Goal: Task Accomplishment & Management: Manage account settings

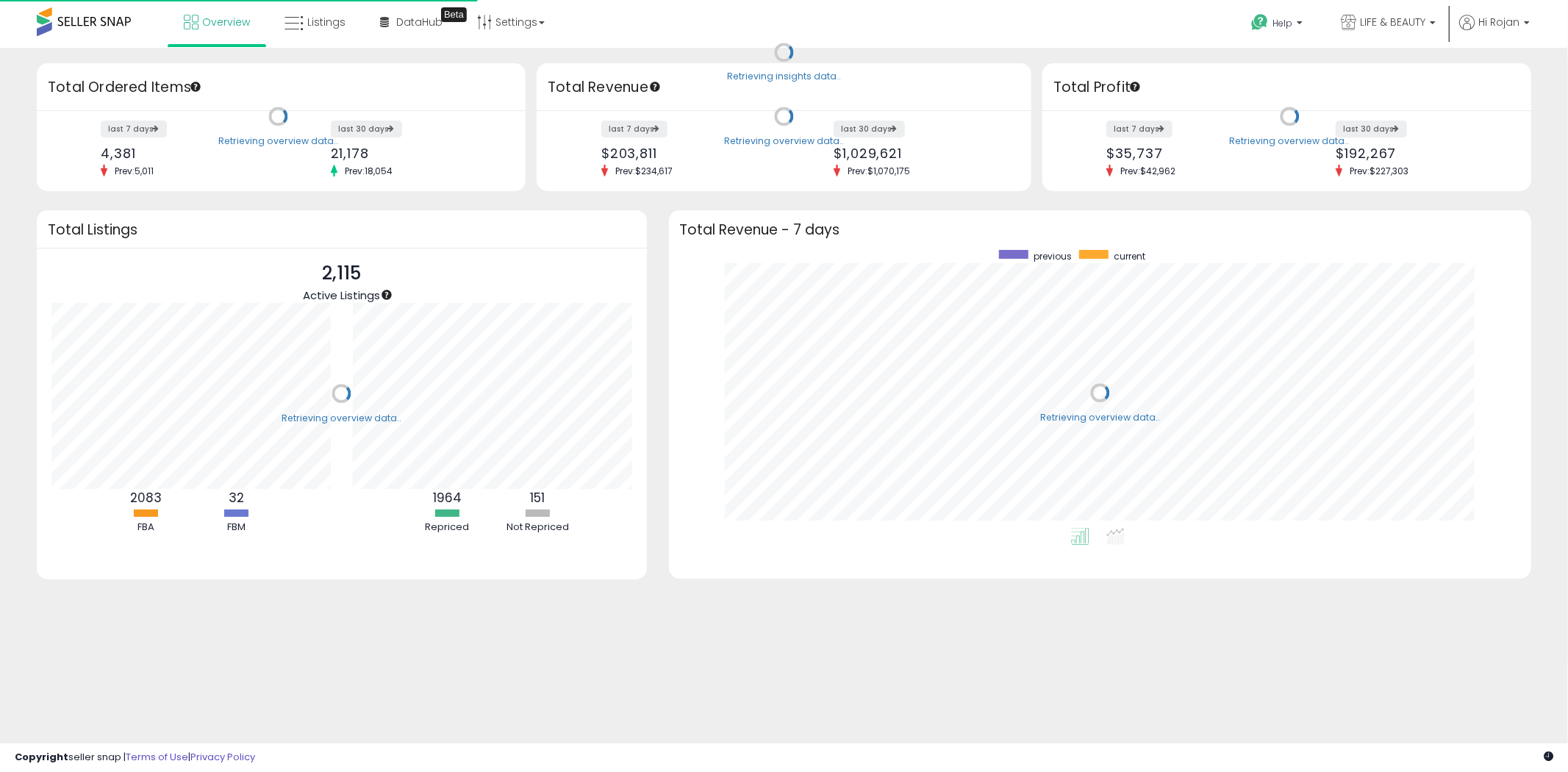
scroll to position [277, 834]
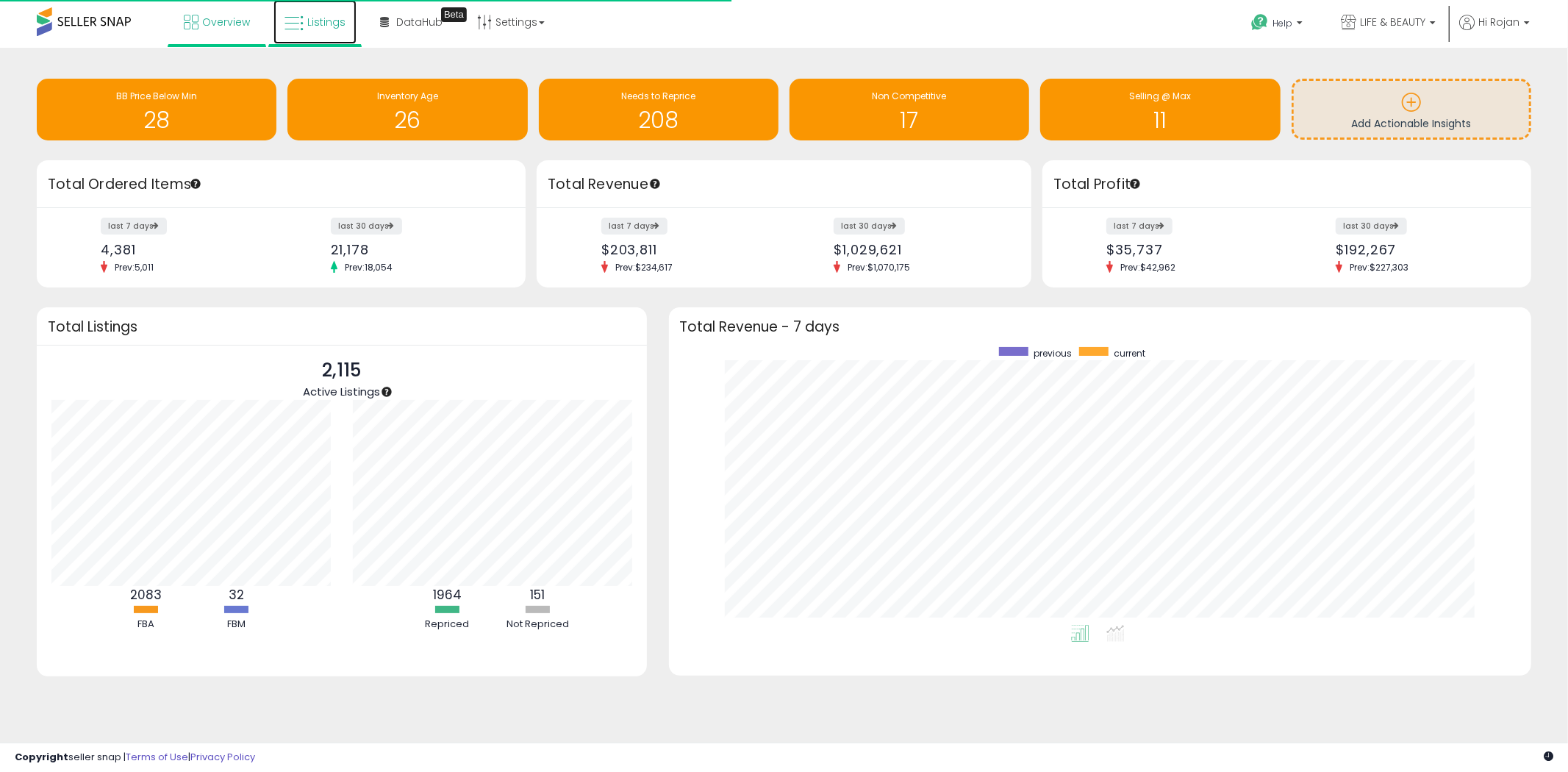
click at [329, 37] on link "Listings" at bounding box center [315, 22] width 83 height 45
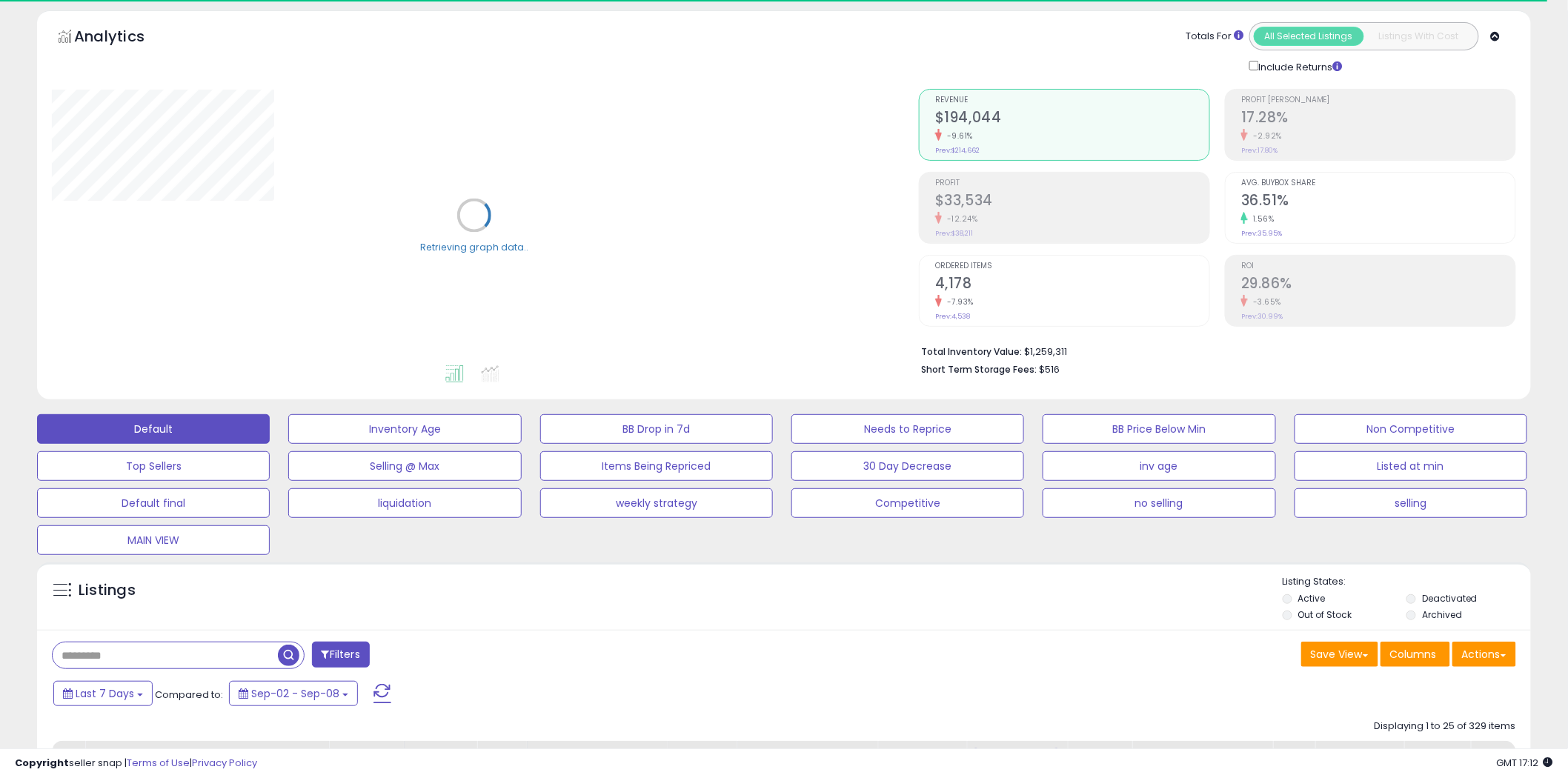
scroll to position [82, 0]
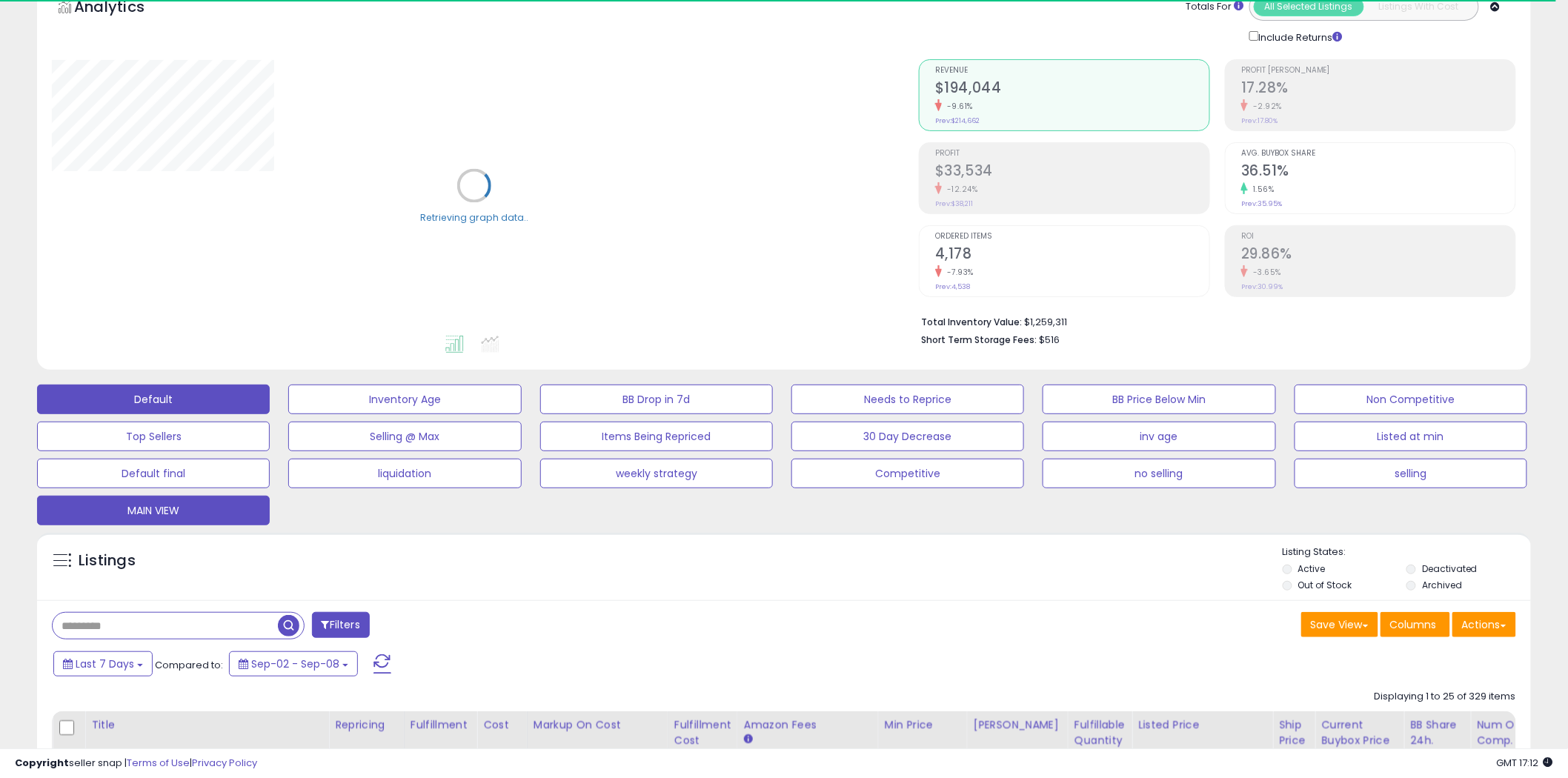
click at [183, 505] on button "MAIN VIEW" at bounding box center [153, 510] width 233 height 30
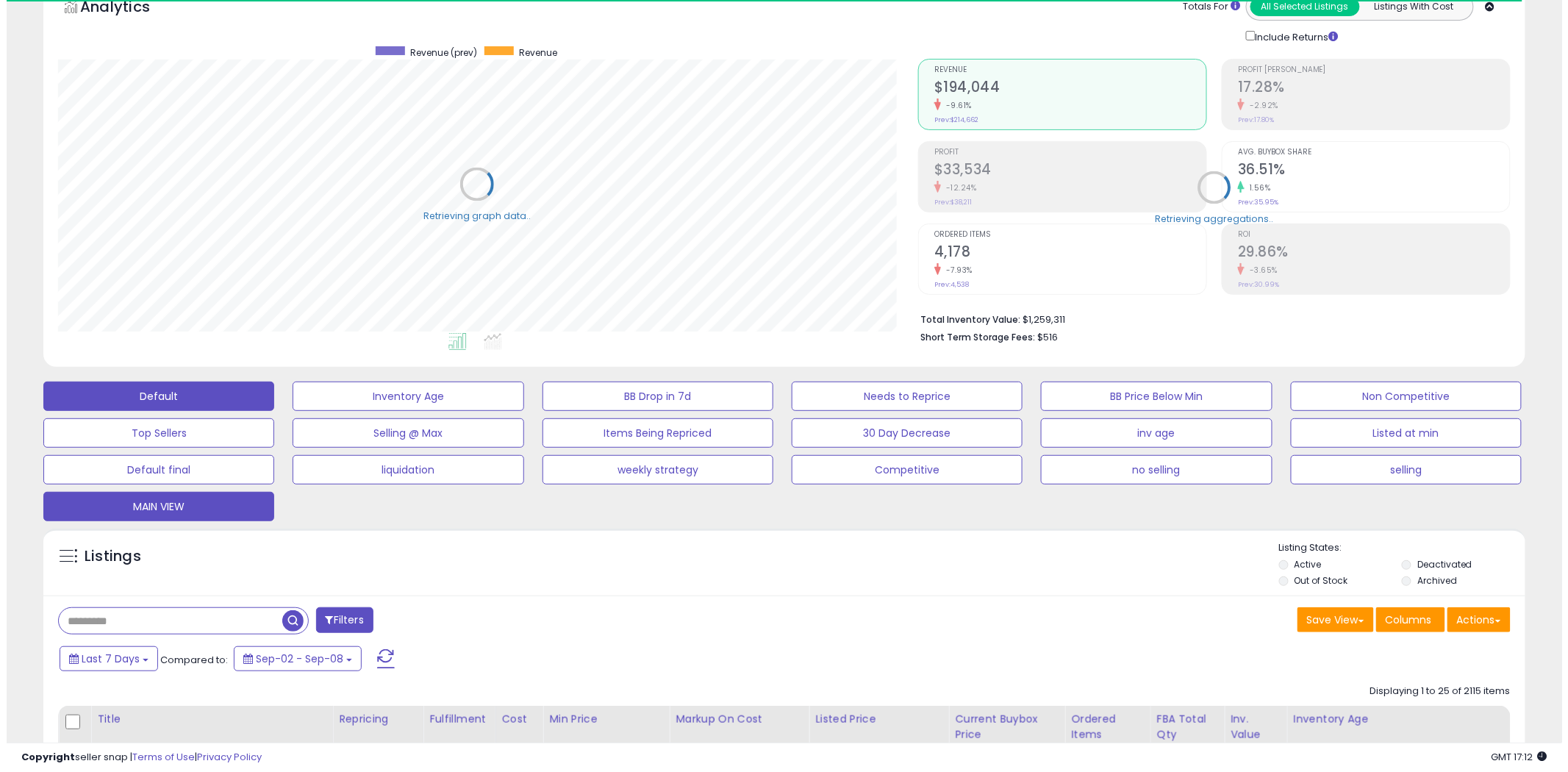
scroll to position [302, 860]
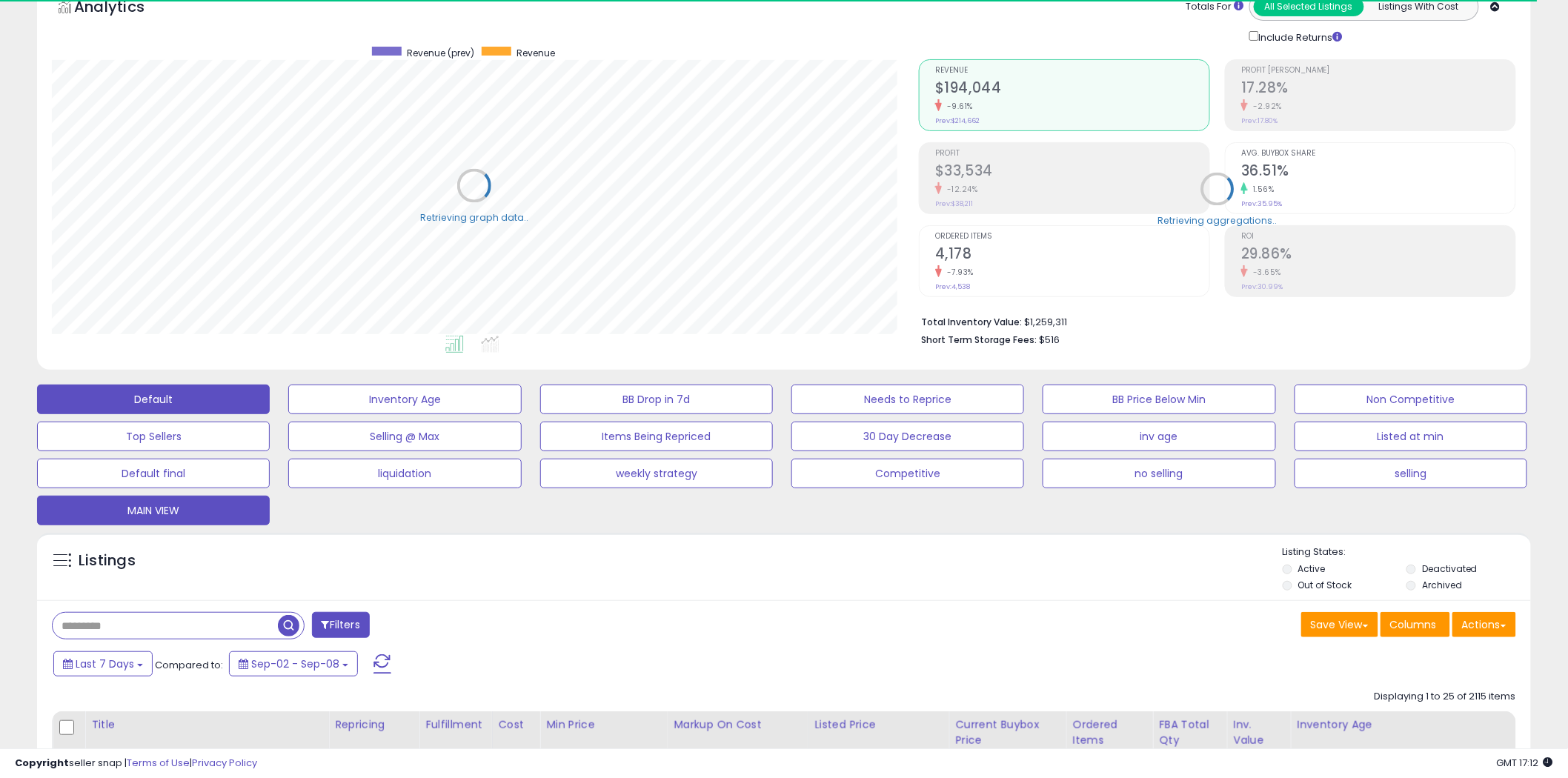
click at [237, 404] on button "Default" at bounding box center [153, 399] width 233 height 30
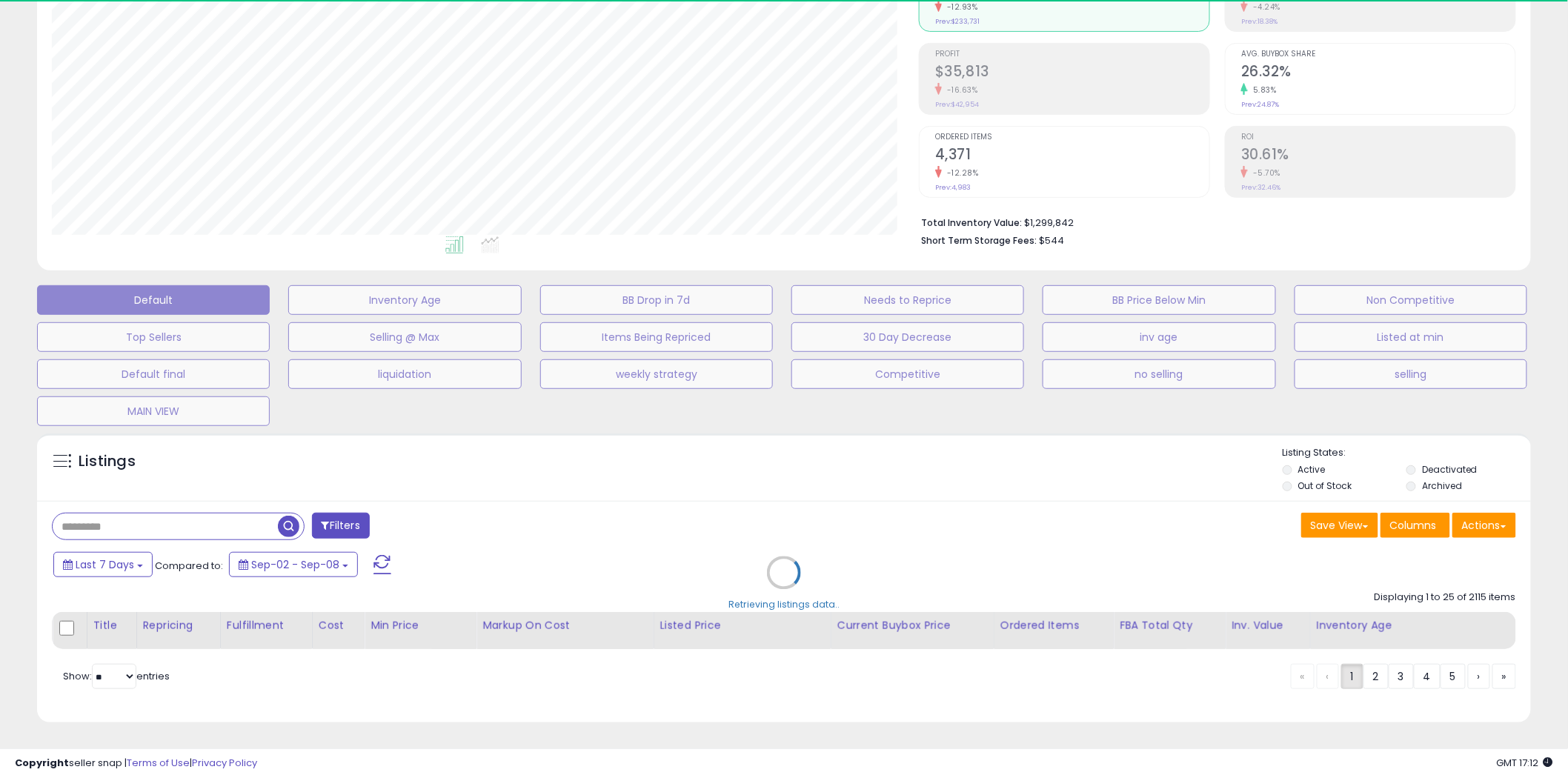
click at [186, 525] on div "Retrieving listings data.." at bounding box center [784, 583] width 1516 height 316
select select "**********"
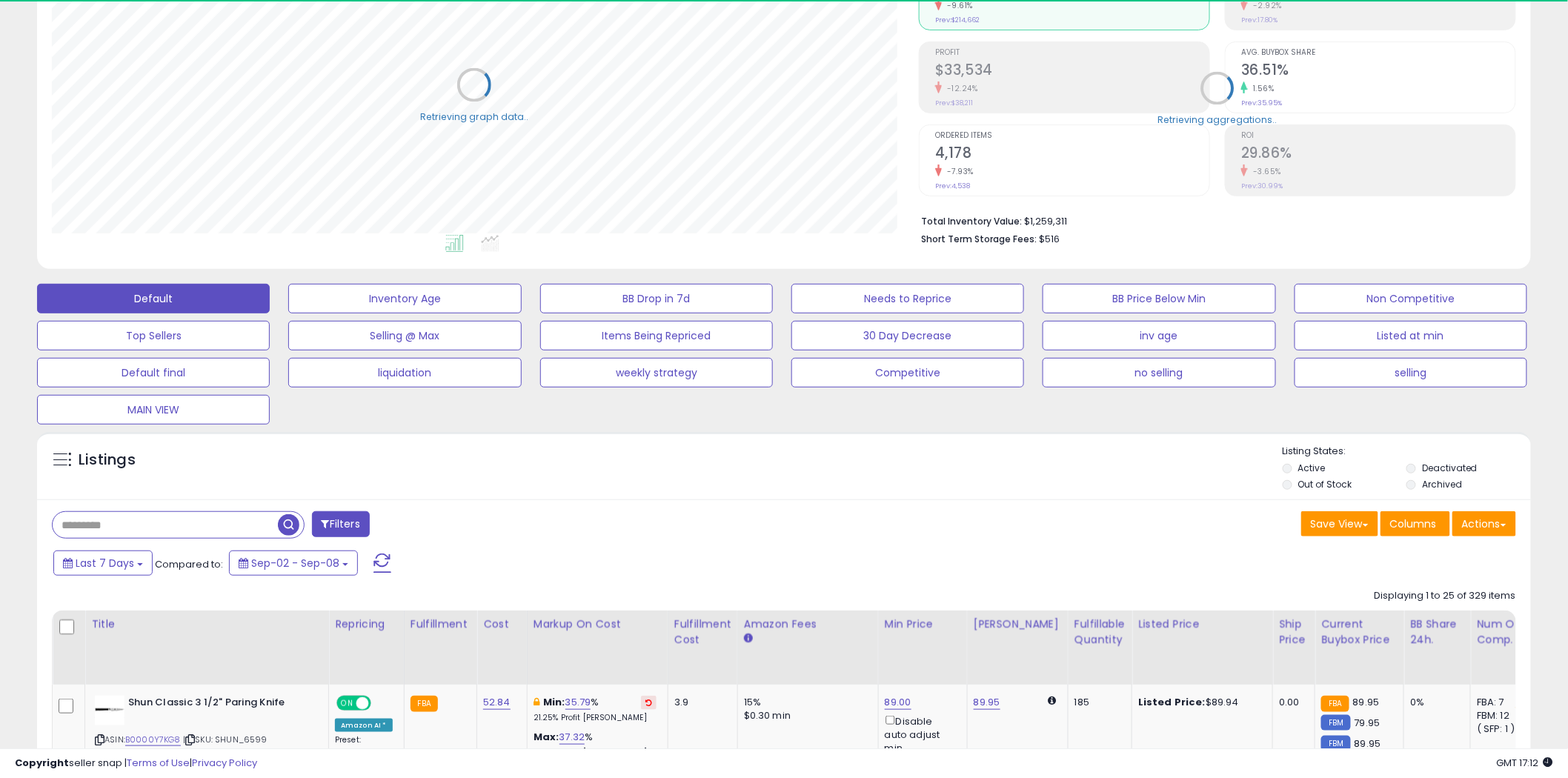
click at [186, 525] on input "text" at bounding box center [165, 525] width 225 height 26
paste input "**********"
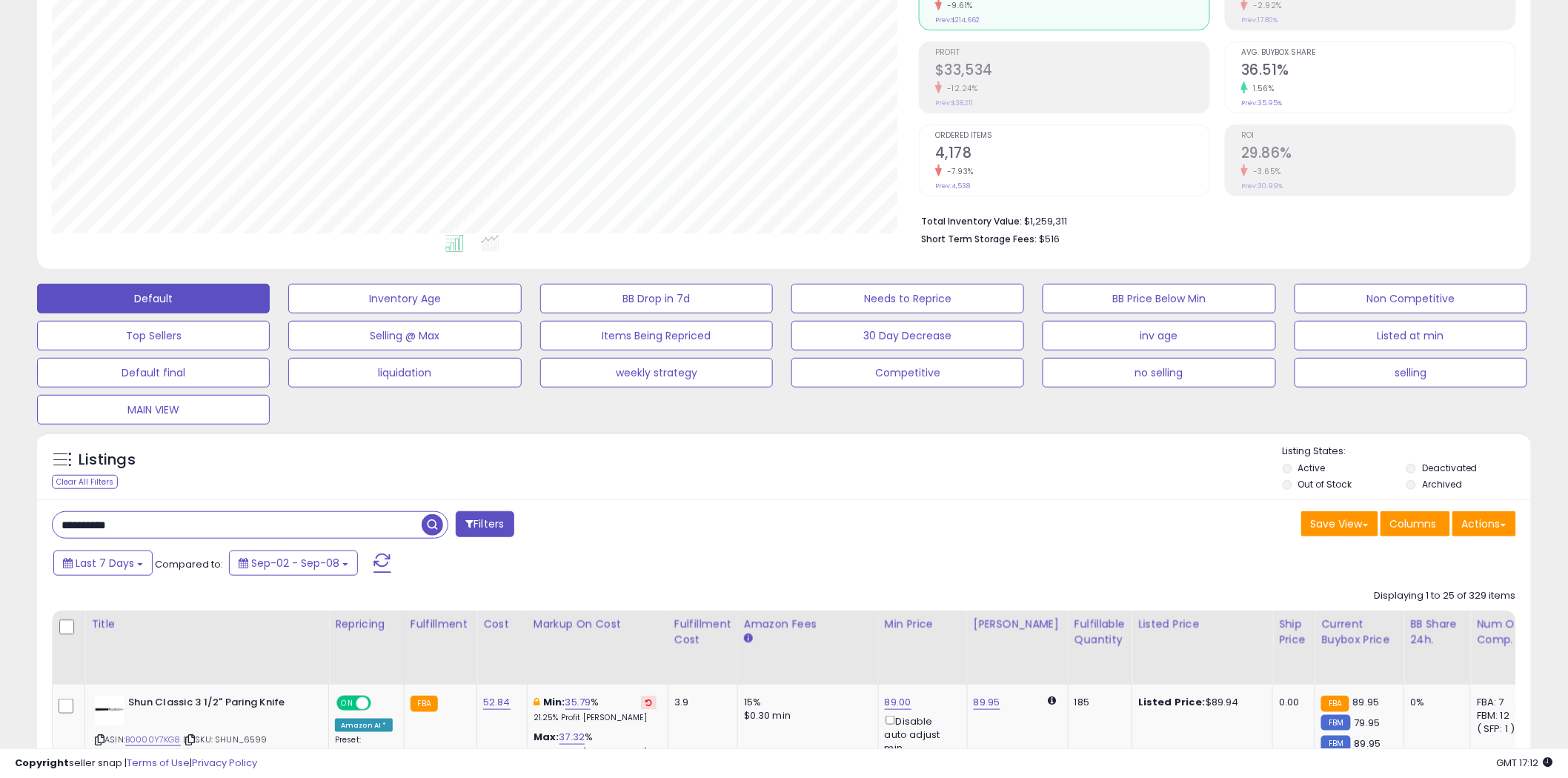
type input "**********"
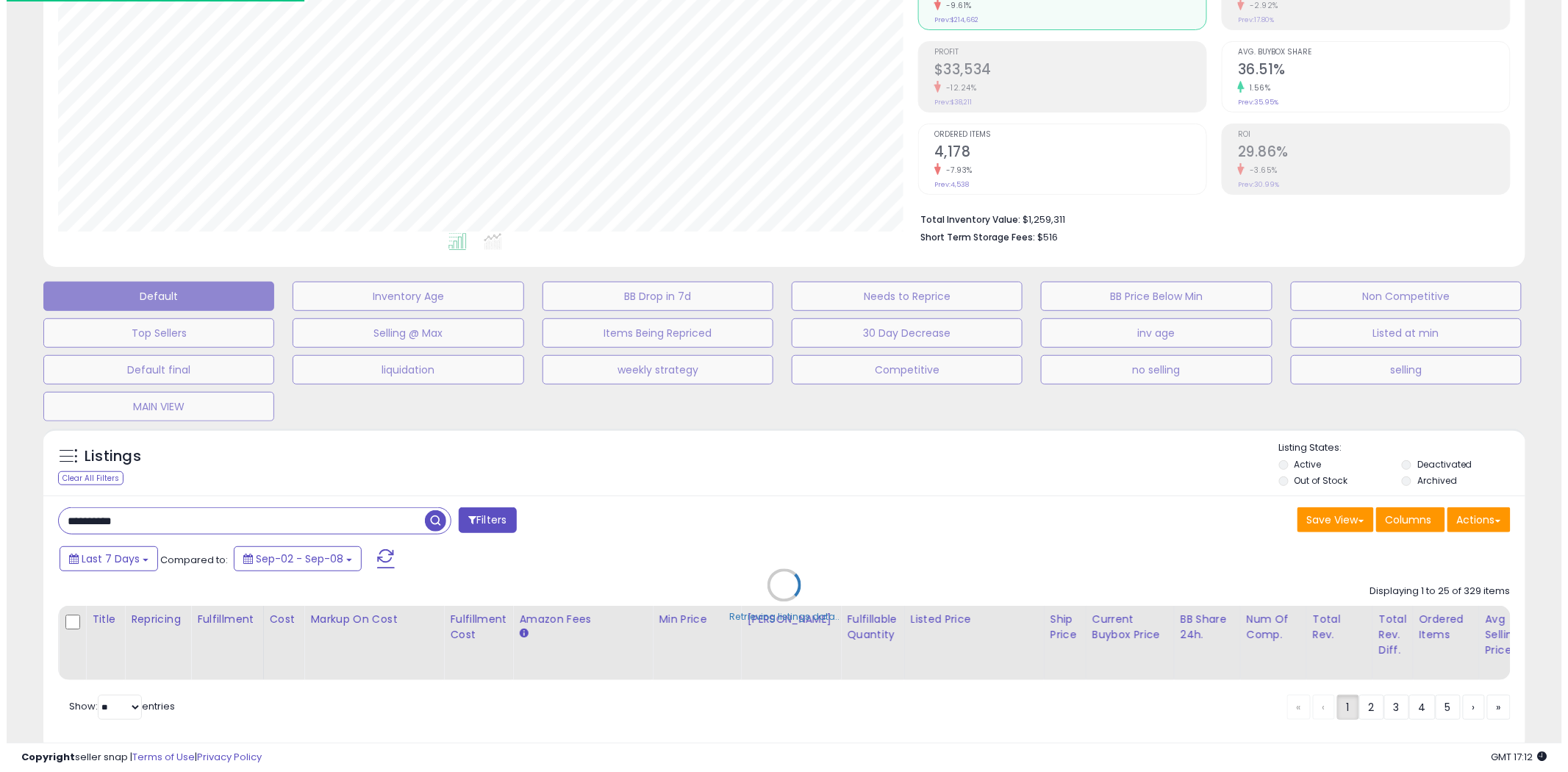
scroll to position [735024, 734288]
select select "*"
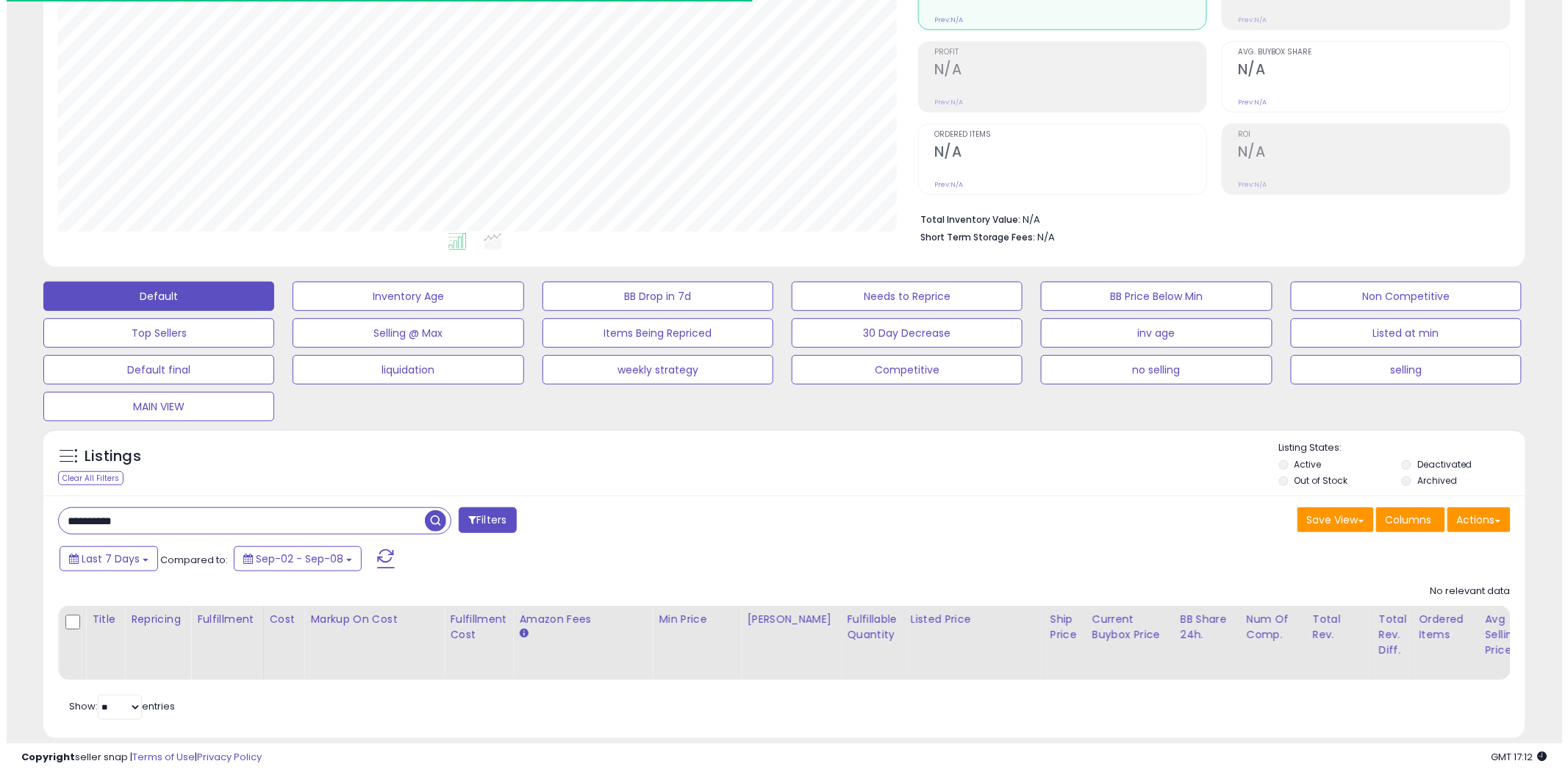
scroll to position [302, 860]
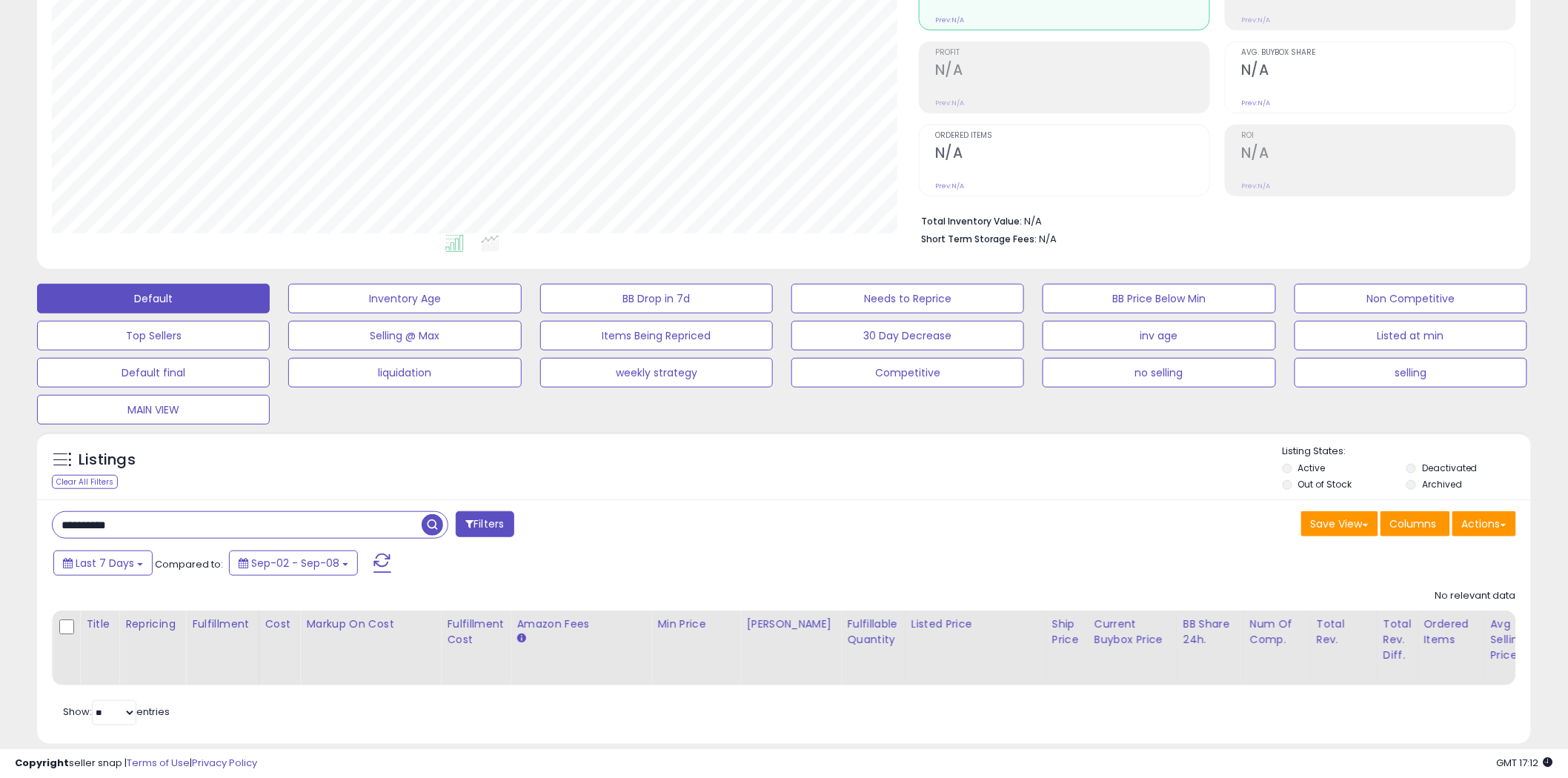
click at [507, 532] on button "Filters" at bounding box center [484, 524] width 58 height 26
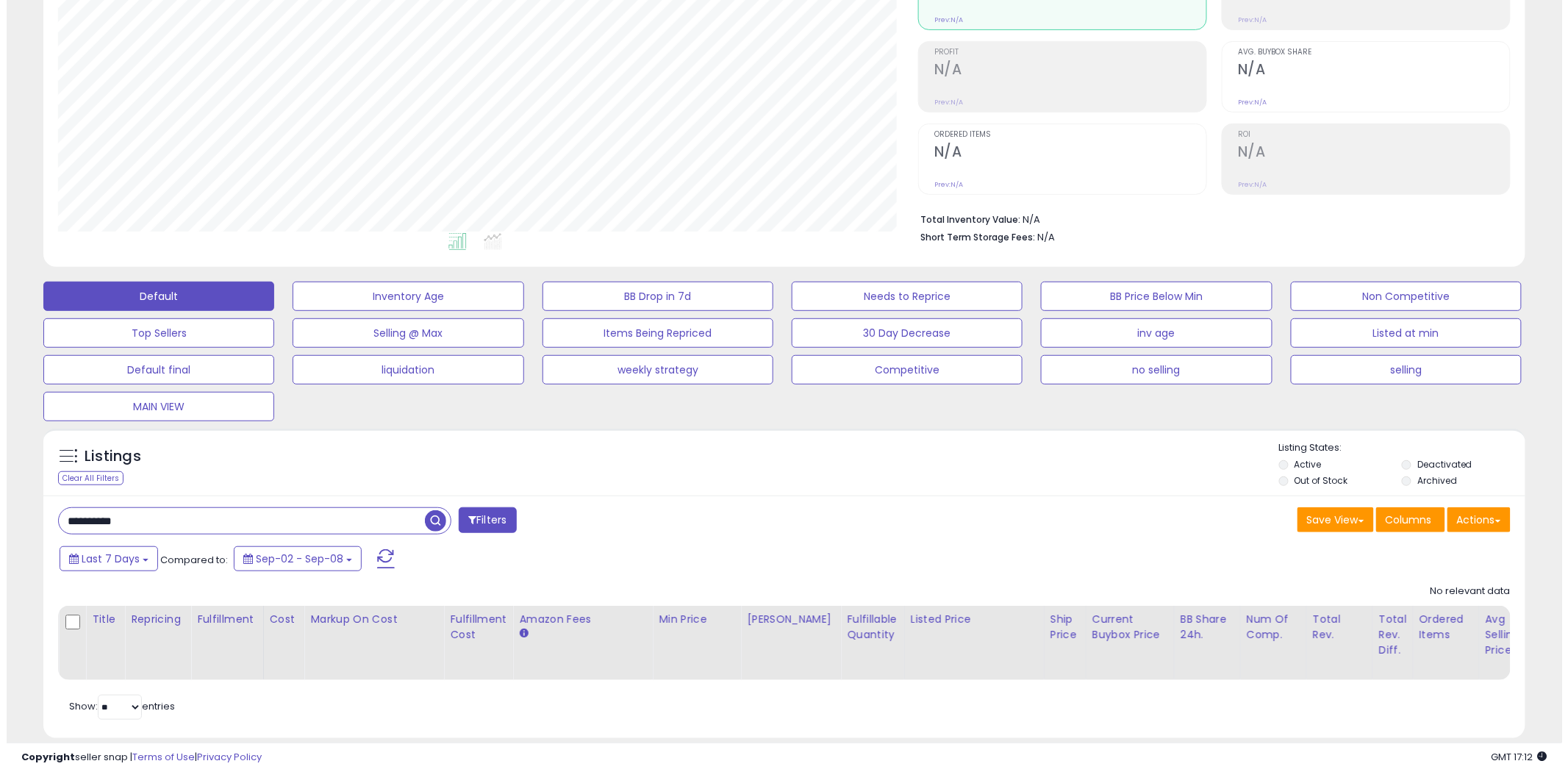
scroll to position [302, 868]
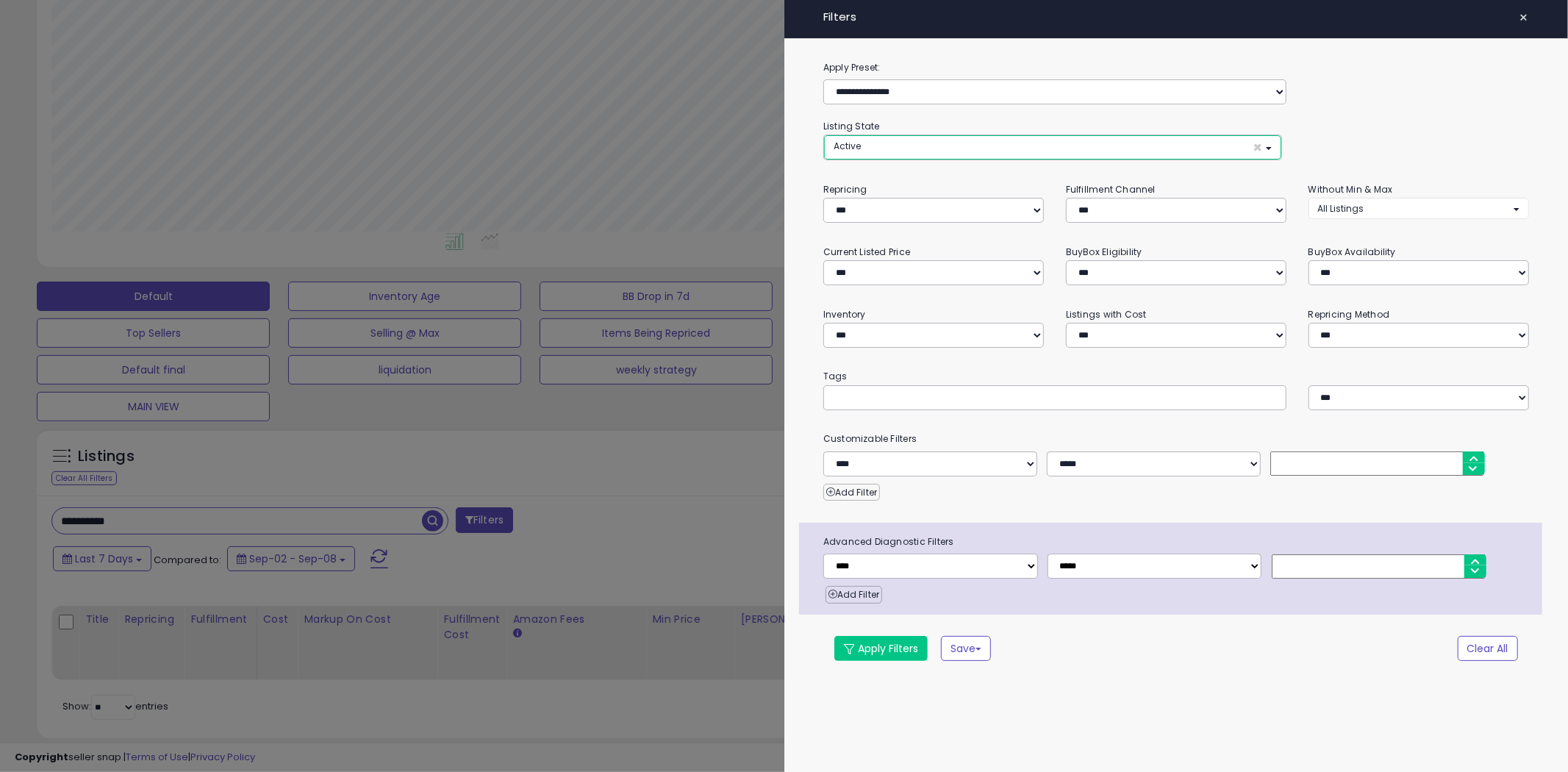
click at [925, 139] on button "Active ×" at bounding box center [1052, 147] width 457 height 24
click at [910, 197] on link "Out of Stock" at bounding box center [883, 202] width 110 height 23
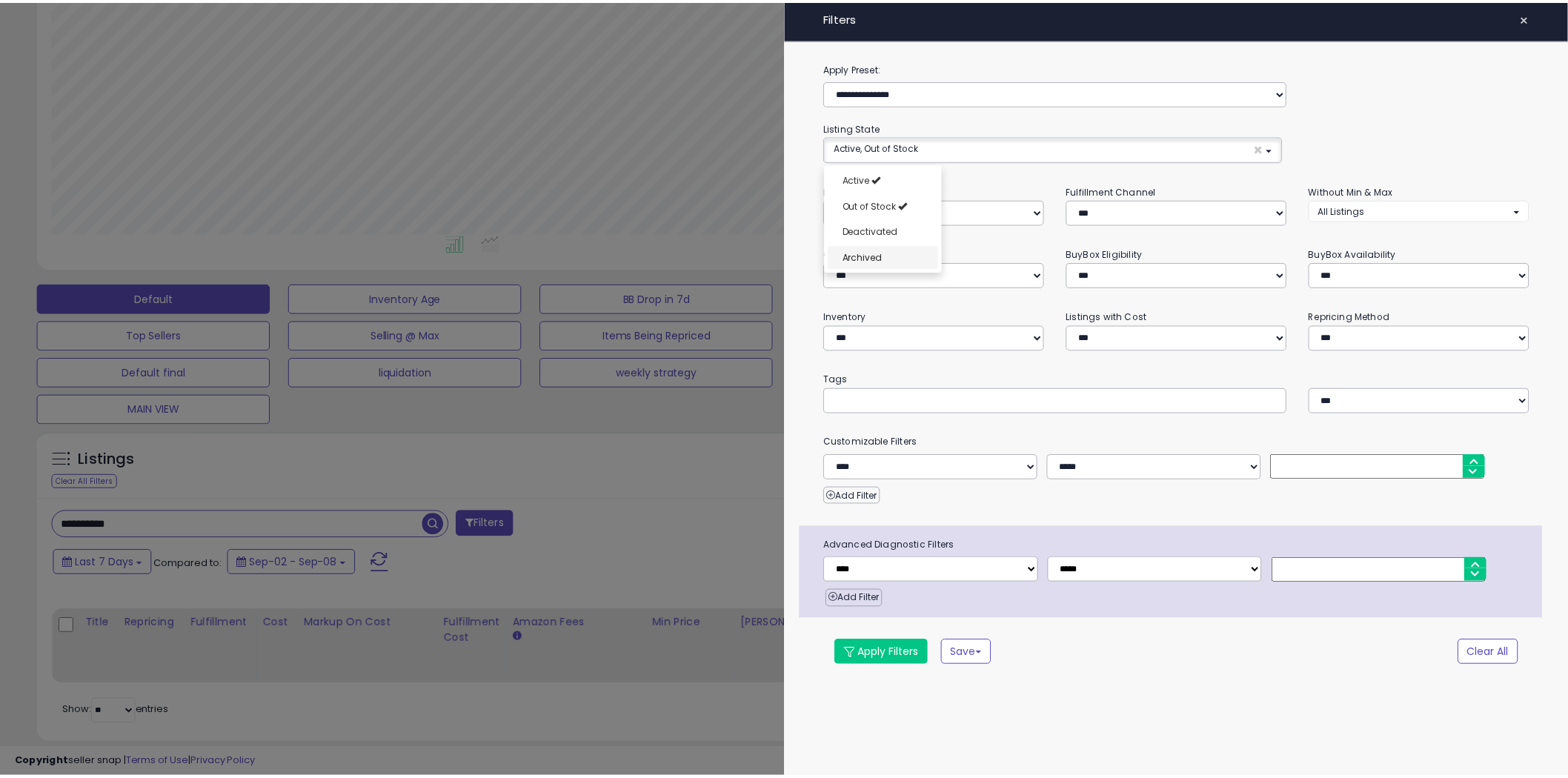
scroll to position [11, 0]
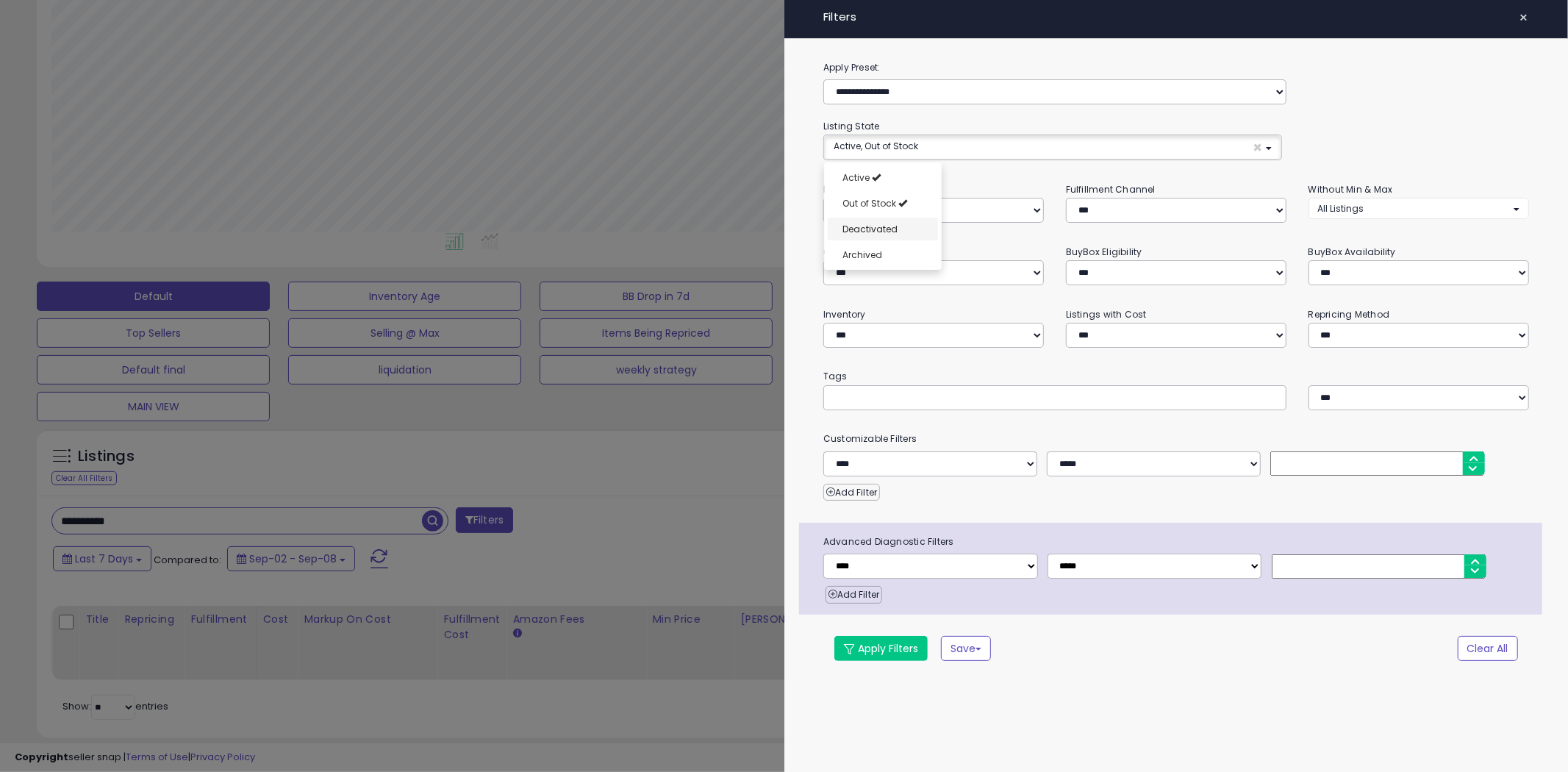
select select "**********"
click at [909, 229] on link "Deactivated" at bounding box center [883, 228] width 110 height 23
click at [883, 662] on div "**********" at bounding box center [1177, 370] width 784 height 622
click at [885, 652] on button "Apply Filters" at bounding box center [881, 649] width 93 height 25
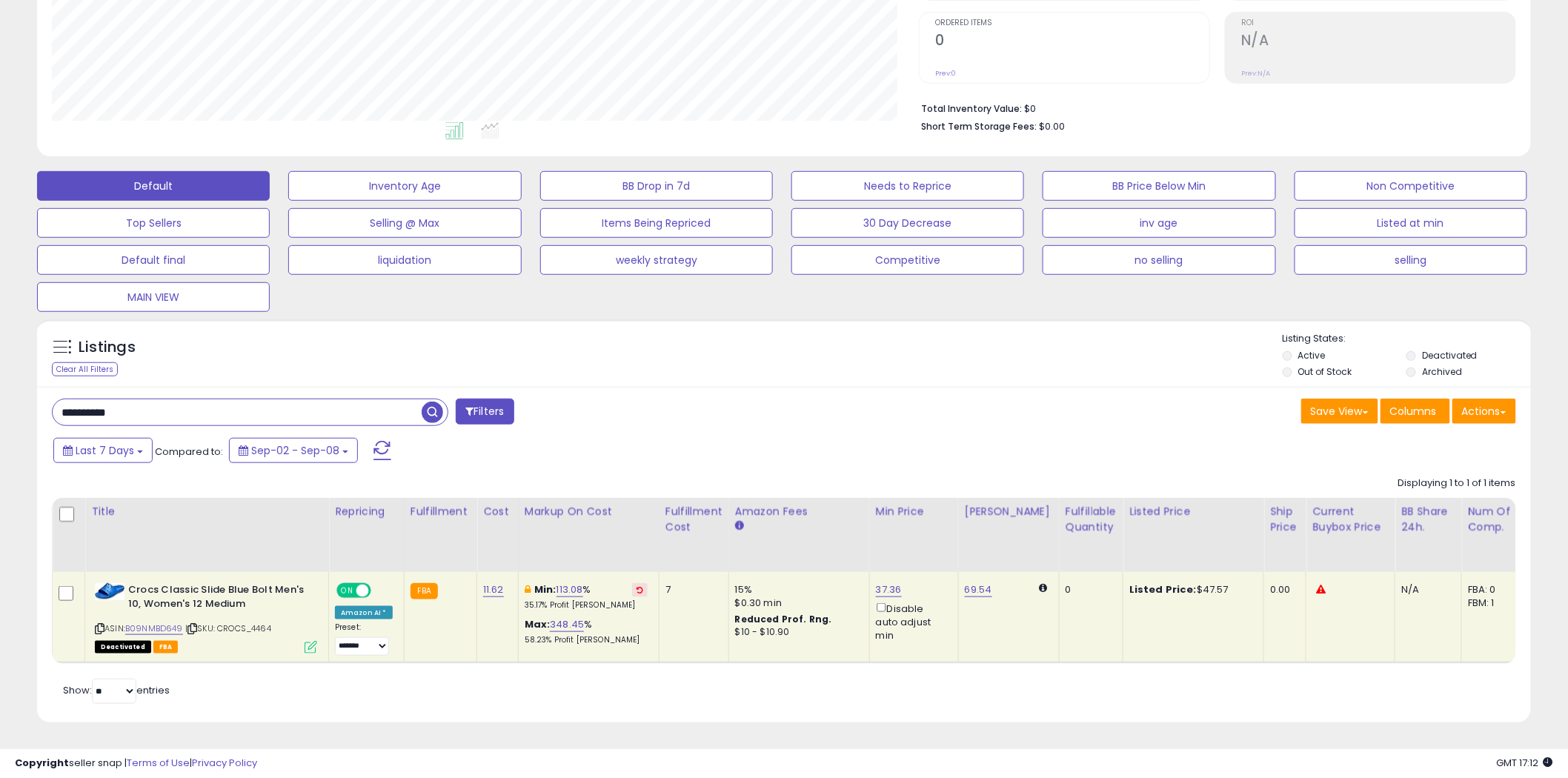
scroll to position [304, 867]
click at [562, 617] on link "348.45" at bounding box center [567, 625] width 34 height 15
click at [657, 560] on div "****** This will override store markup" at bounding box center [550, 582] width 213 height 54
click at [639, 568] on icon "button" at bounding box center [634, 572] width 9 height 9
click at [637, 586] on icon at bounding box center [640, 589] width 7 height 8
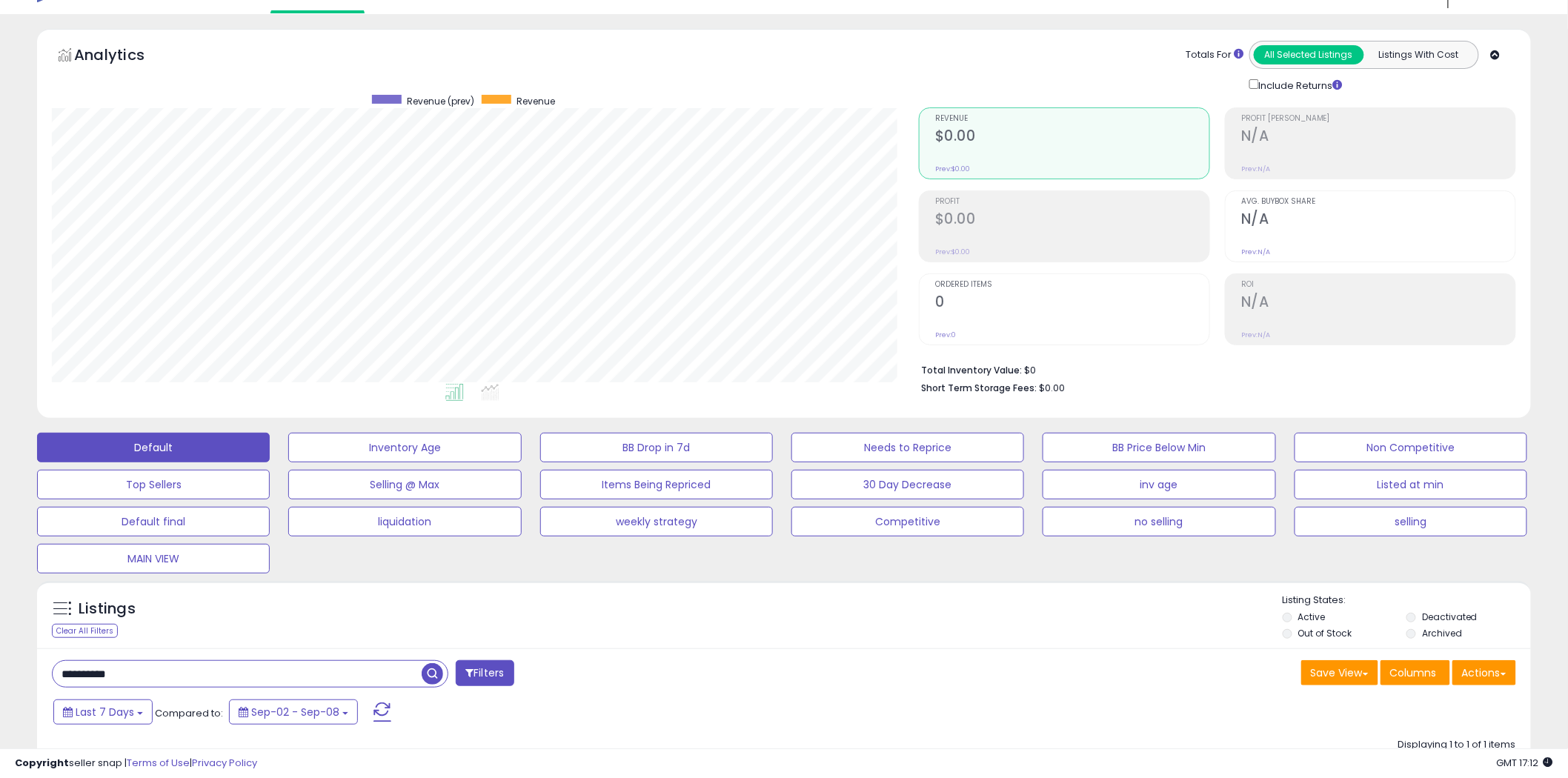
scroll to position [0, 0]
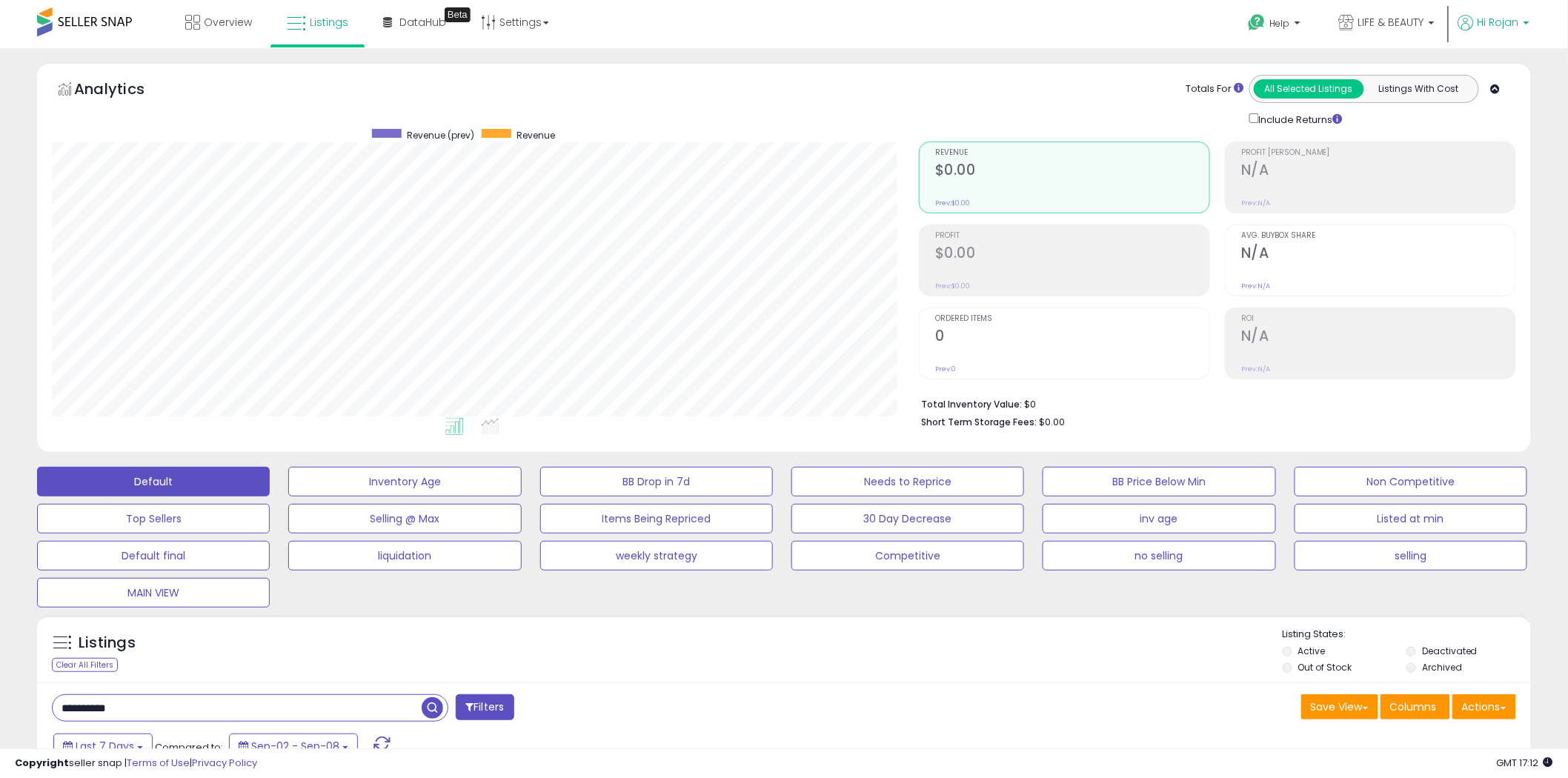
click at [1500, 27] on span "Hi Rojan" at bounding box center [1498, 23] width 41 height 15
click at [1481, 150] on li "Logout" at bounding box center [1496, 157] width 62 height 36
click at [1484, 152] on link "Logout" at bounding box center [1496, 157] width 33 height 14
